Goal: Information Seeking & Learning: Learn about a topic

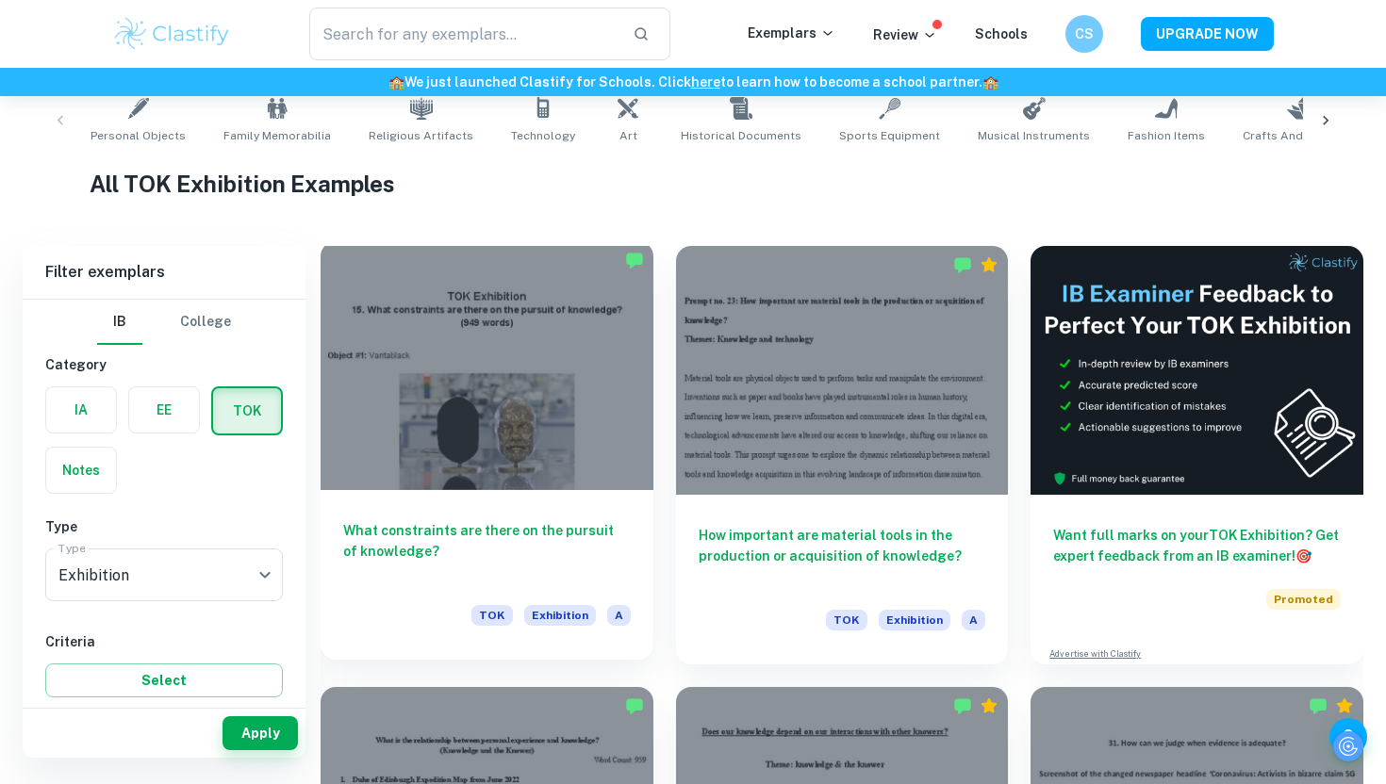
scroll to position [391, 0]
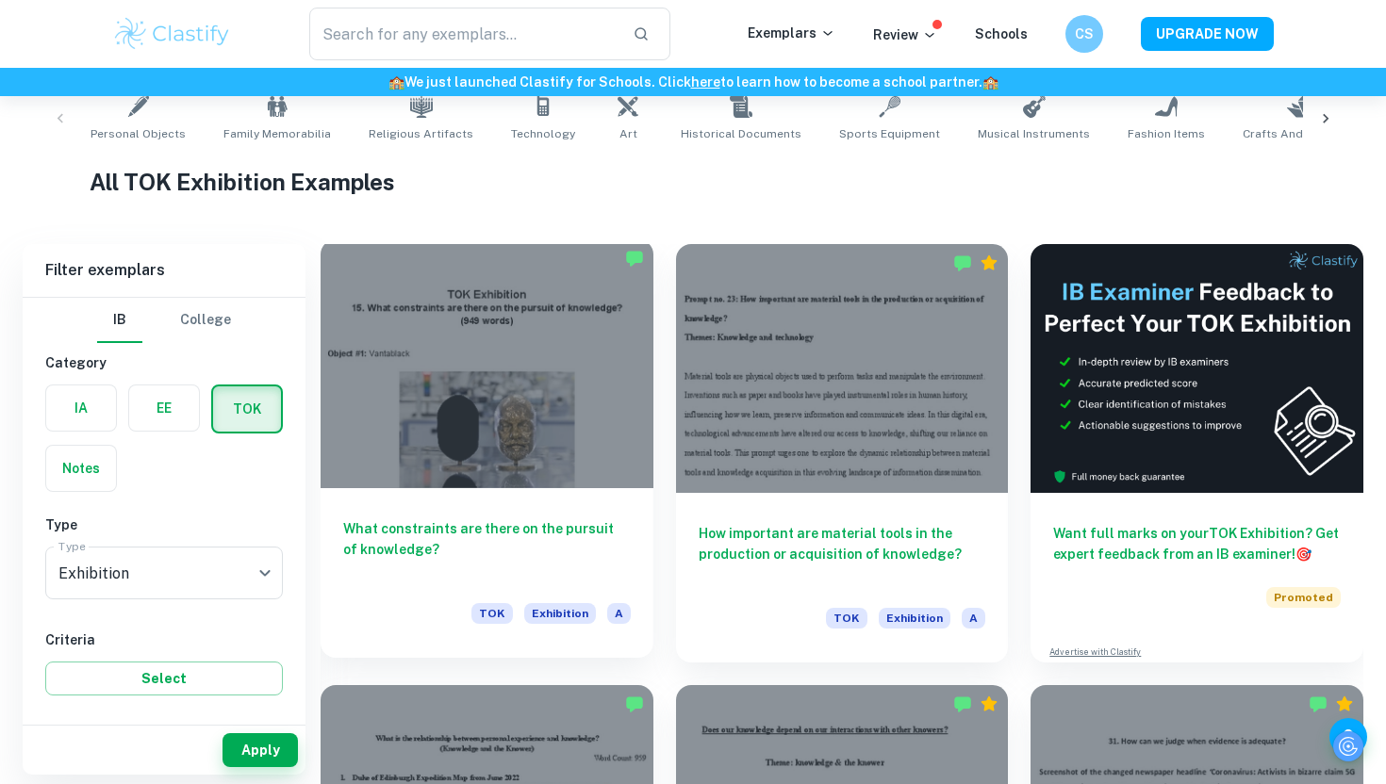
click at [464, 414] on div at bounding box center [486, 363] width 333 height 249
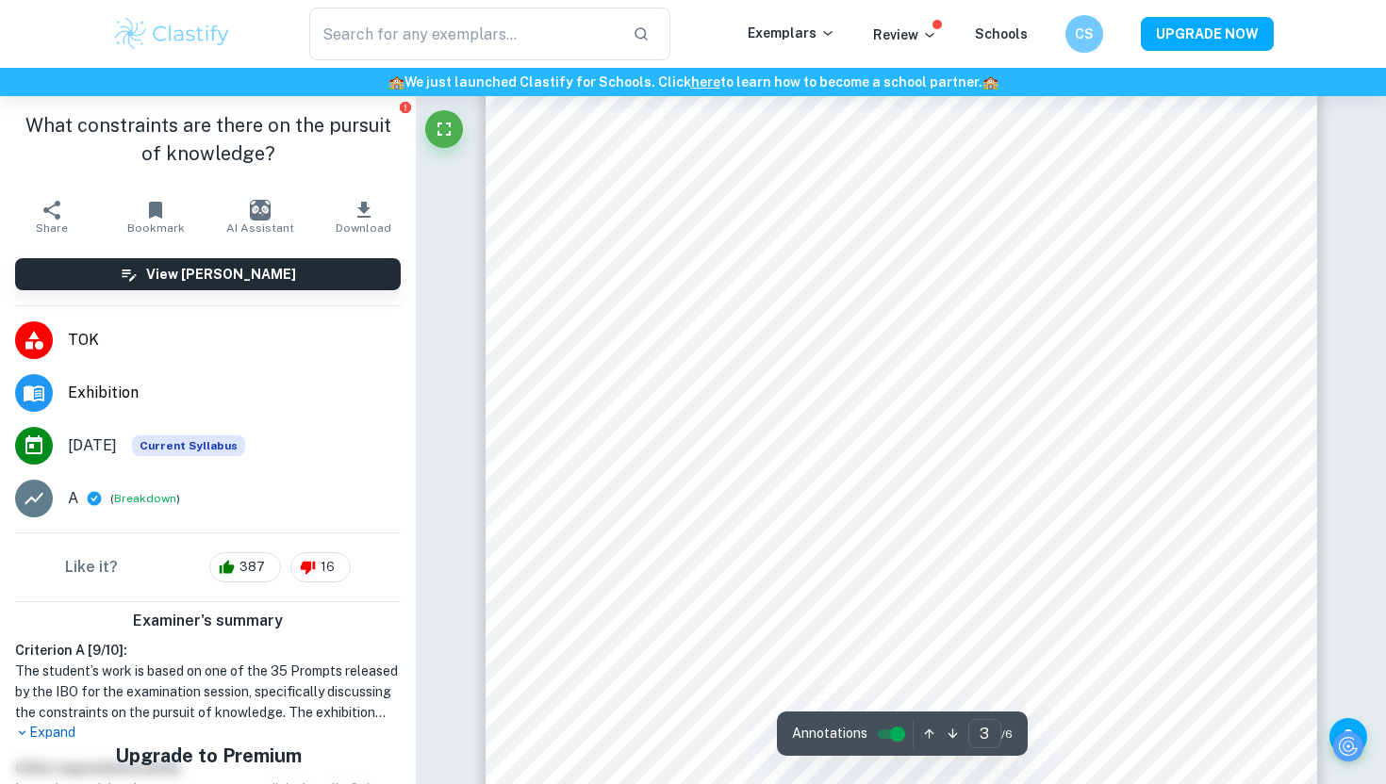
scroll to position [2772, 0]
type input "5"
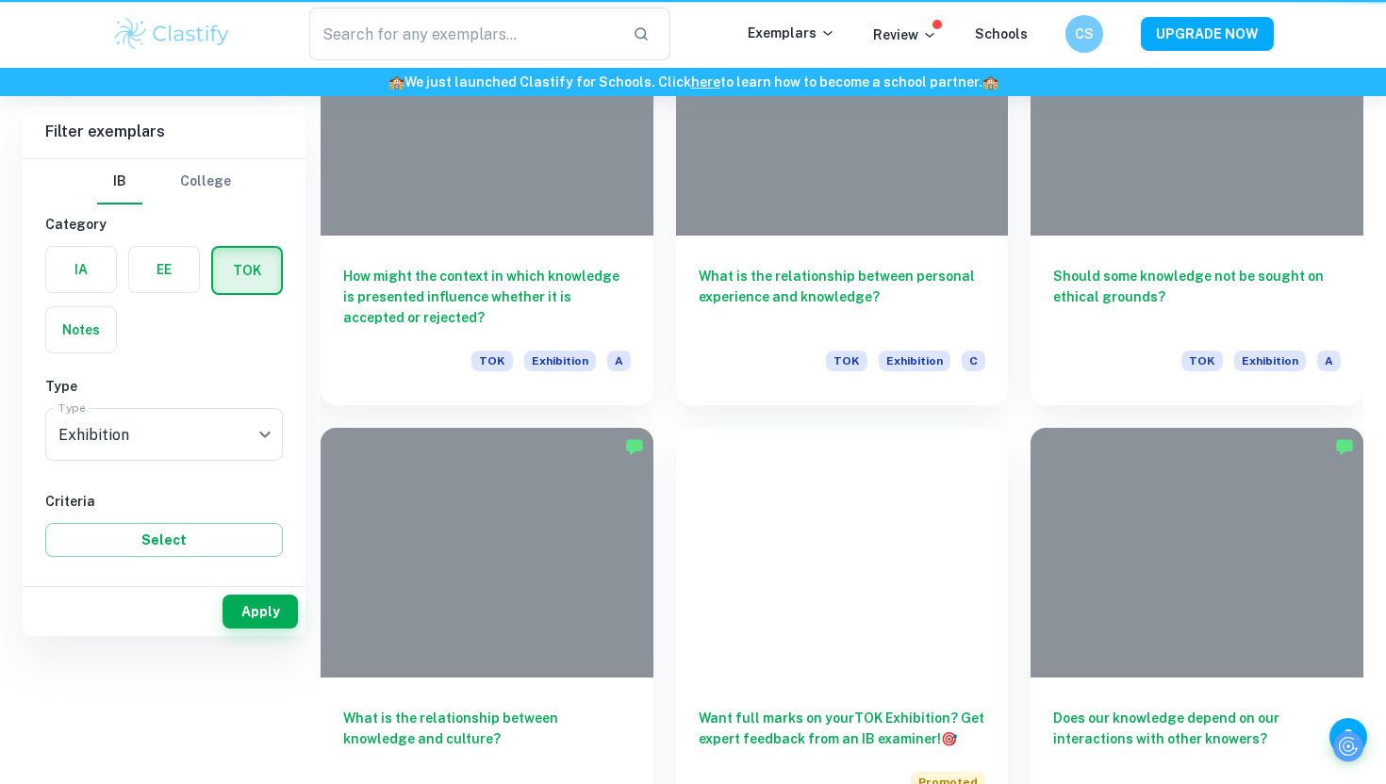
scroll to position [391, 0]
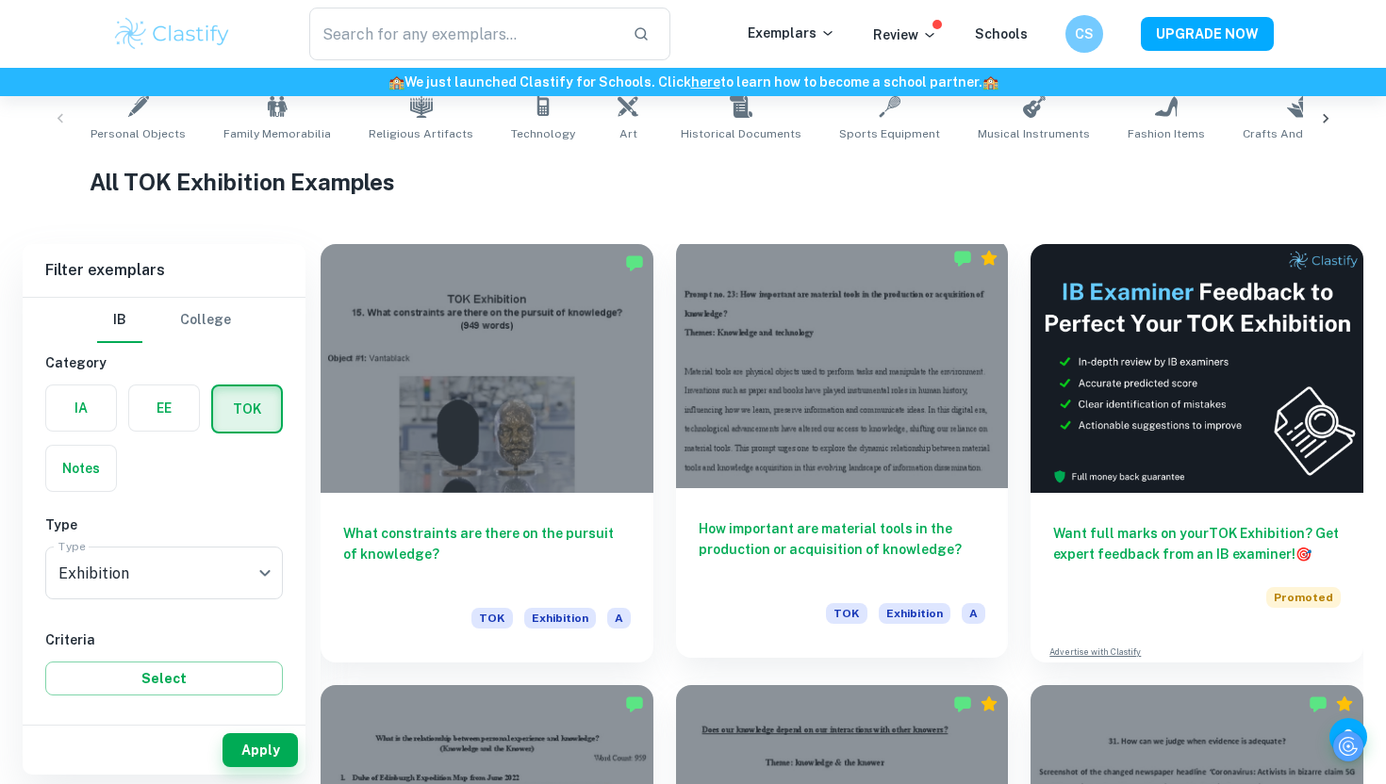
click at [774, 418] on div at bounding box center [842, 363] width 333 height 249
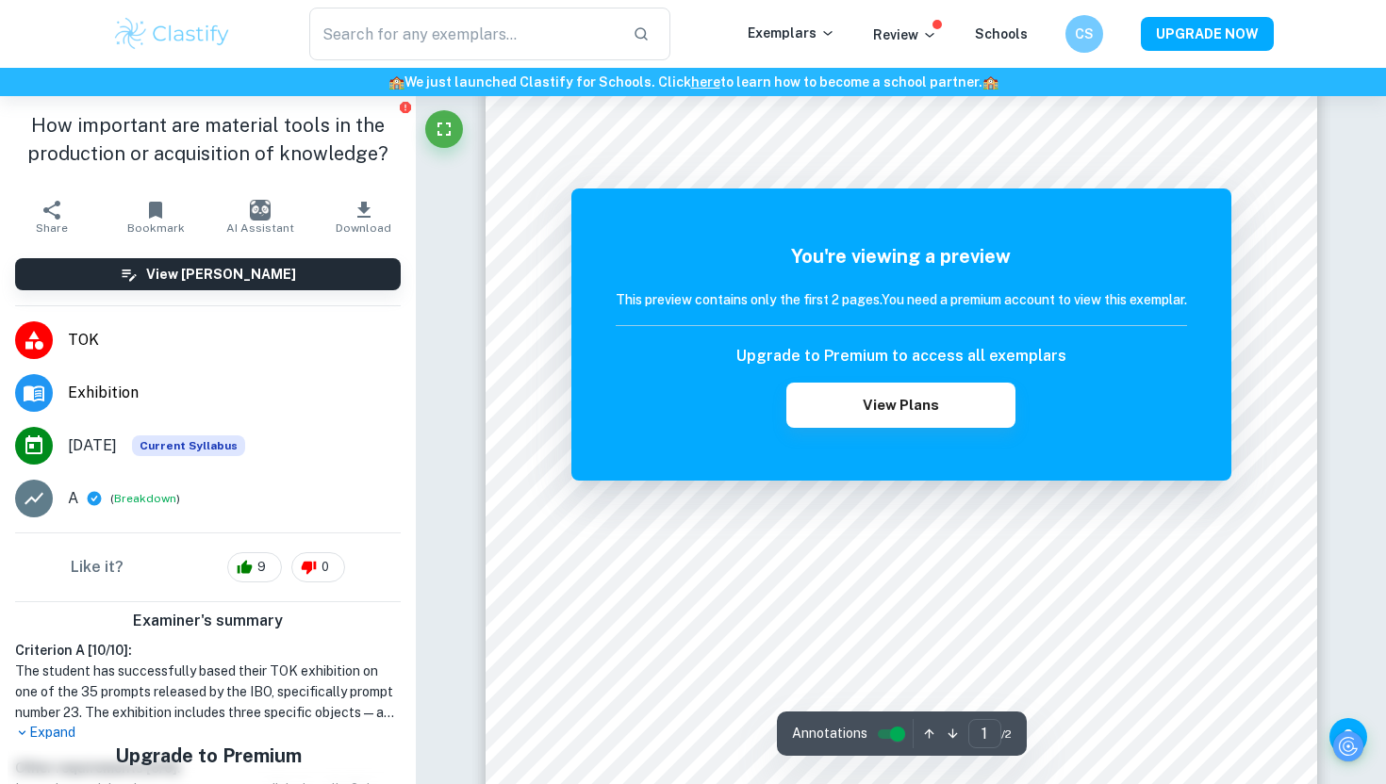
scroll to position [239, 0]
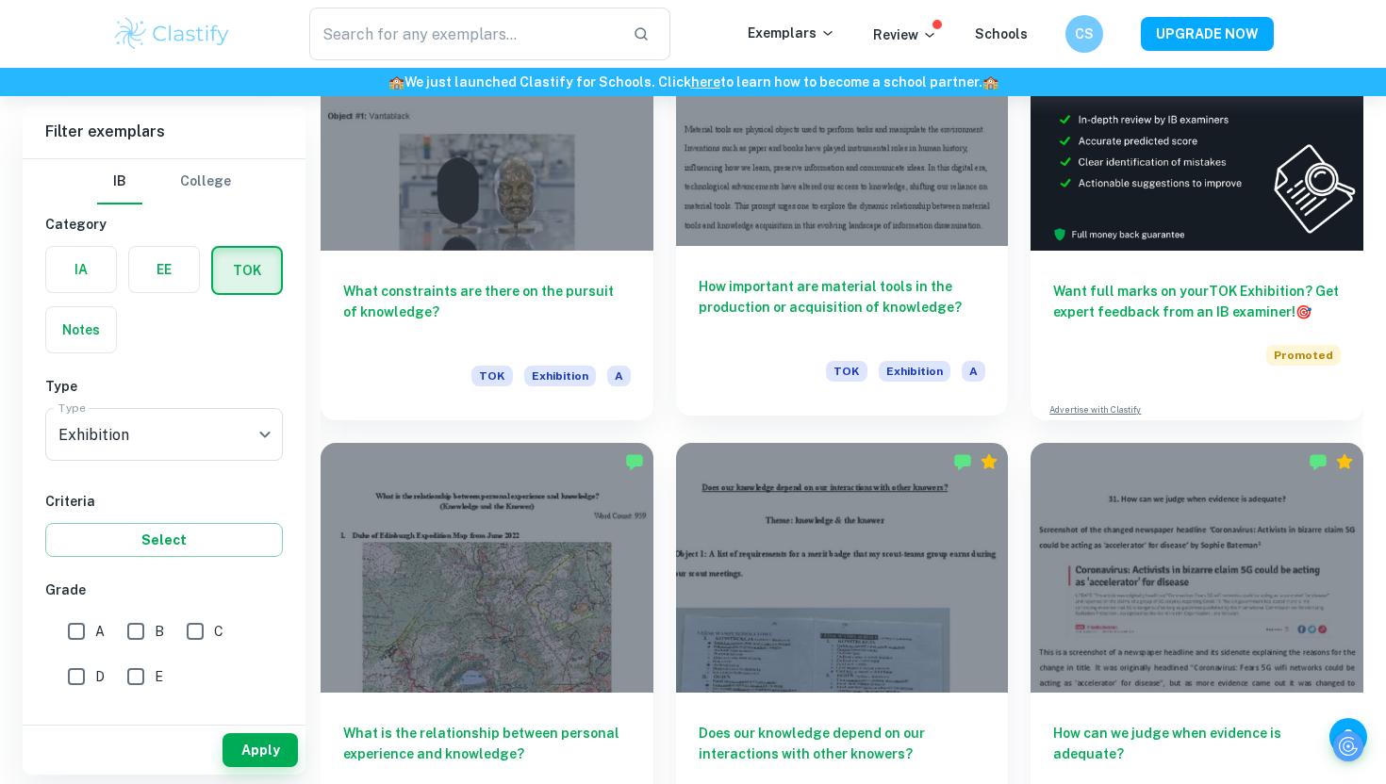
scroll to position [690, 0]
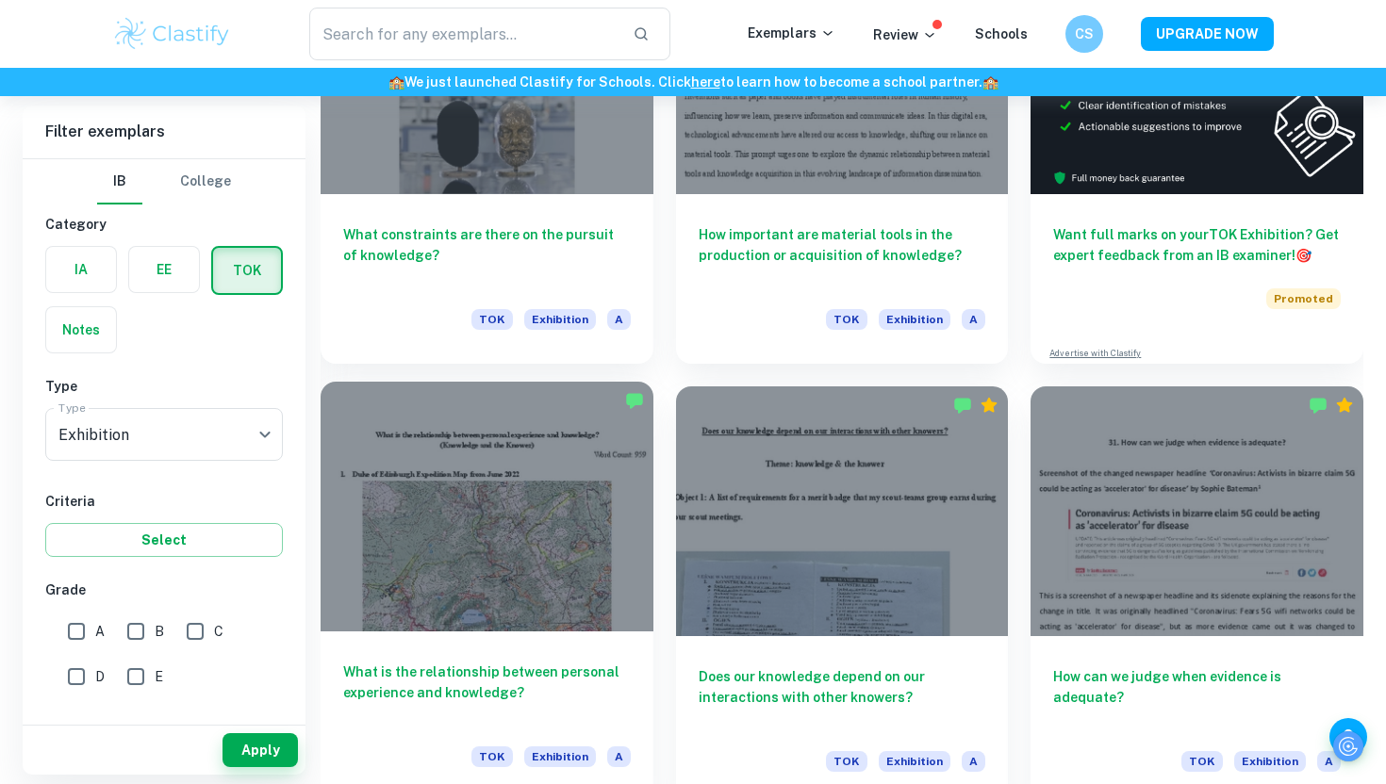
click at [596, 520] on div at bounding box center [486, 506] width 333 height 249
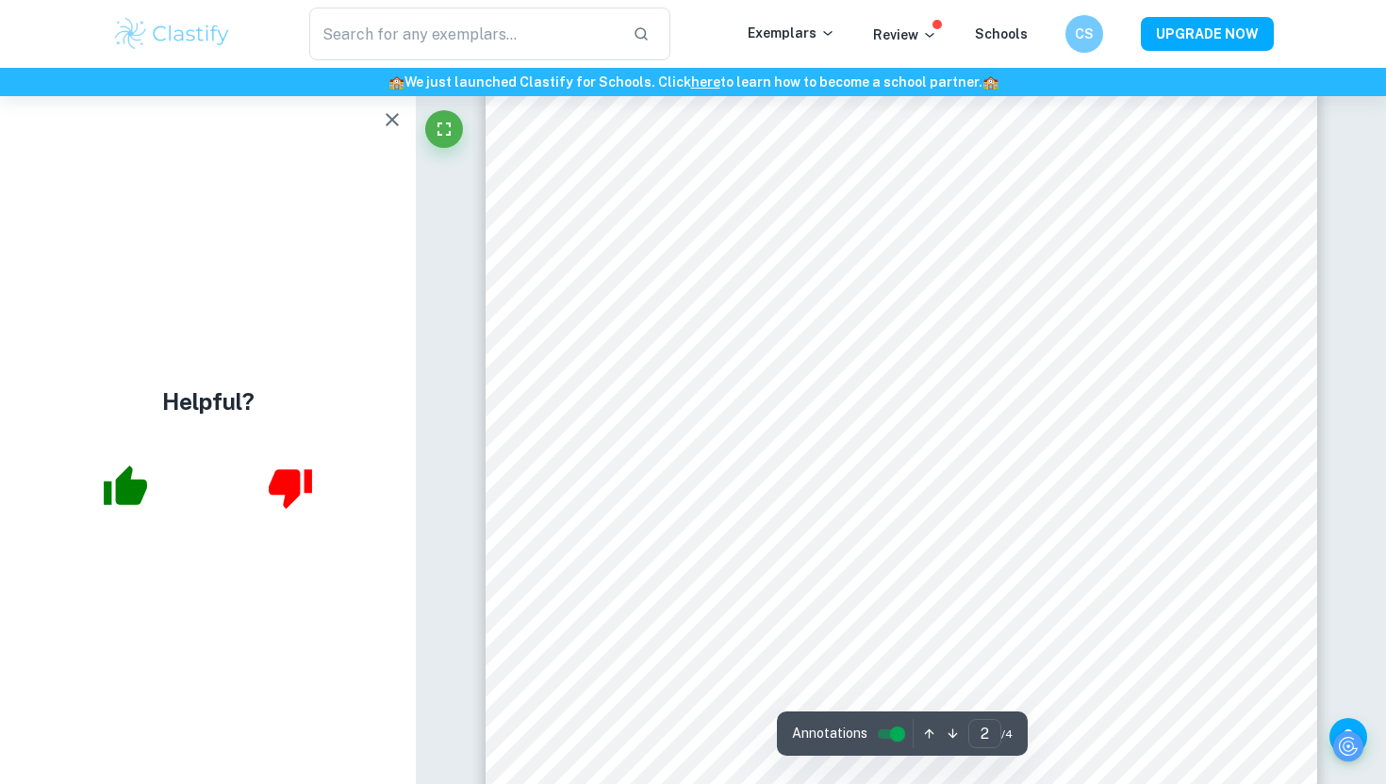
scroll to position [1630, 0]
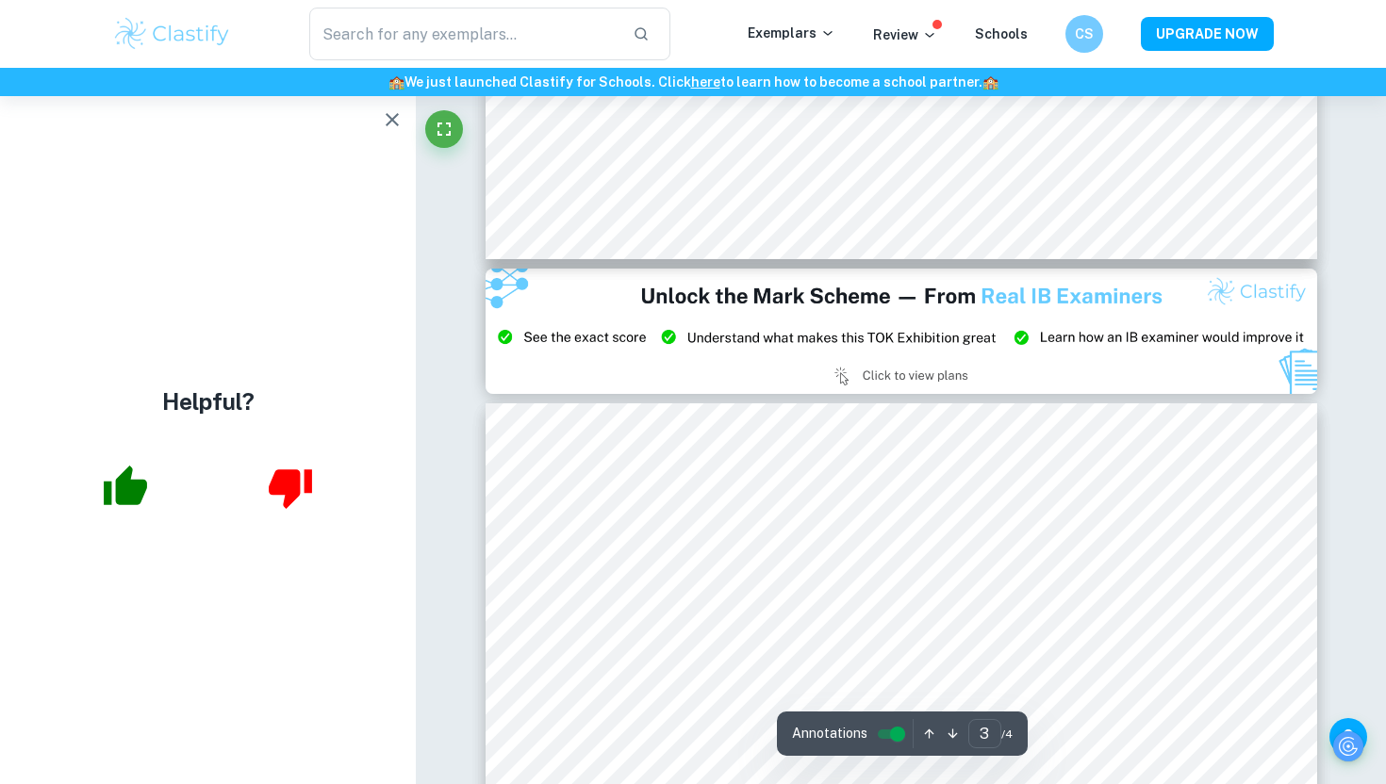
type input "2"
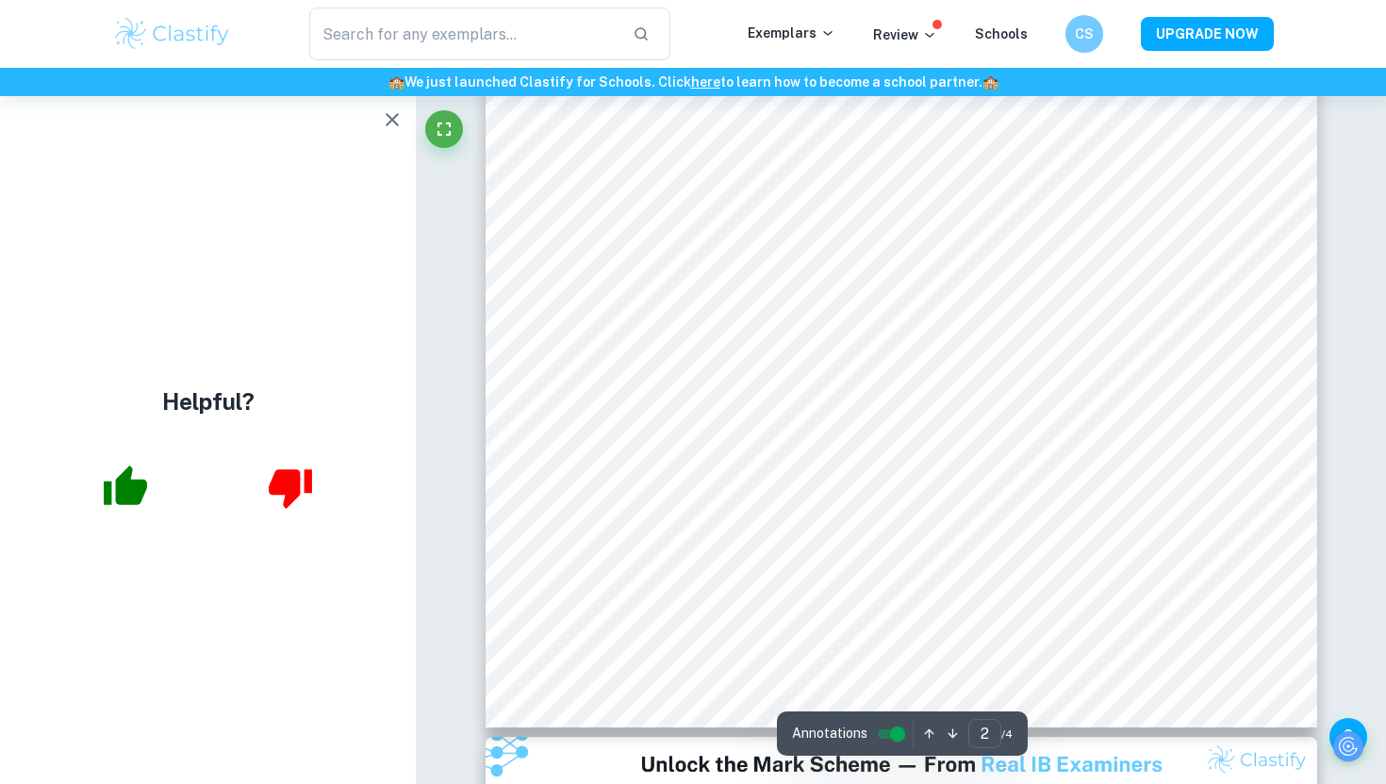
scroll to position [1679, 0]
